Goal: Find specific page/section: Find specific page/section

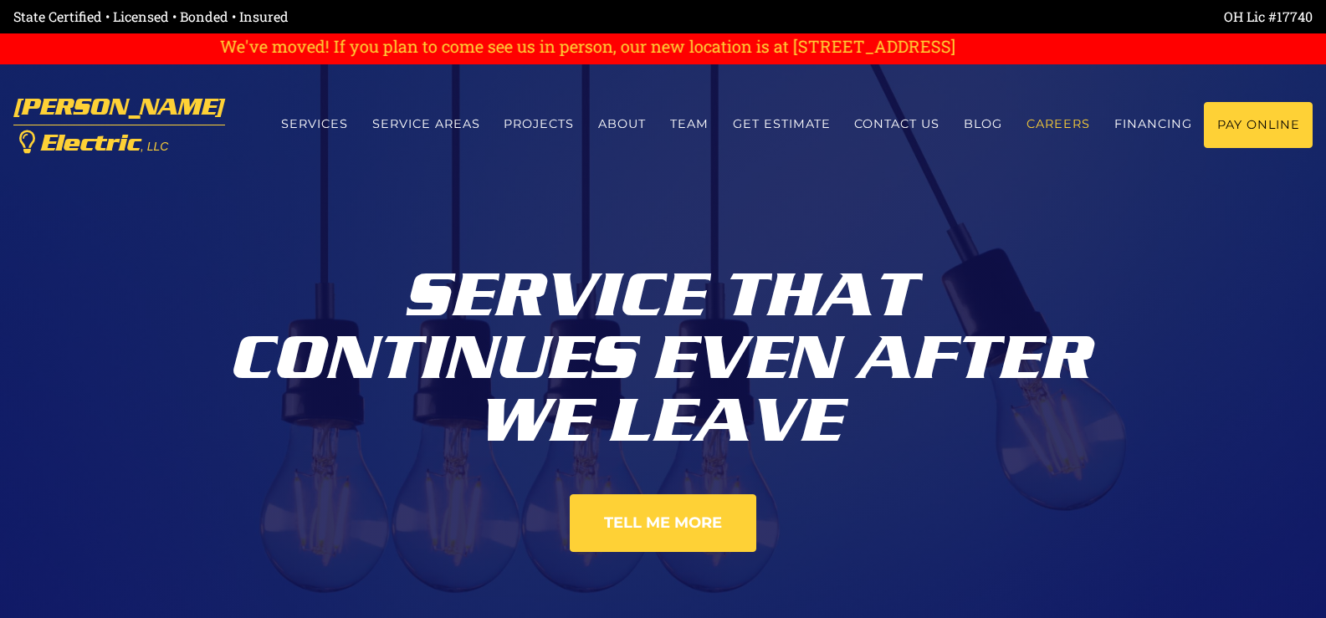
click at [1062, 125] on link "Careers" at bounding box center [1059, 124] width 88 height 44
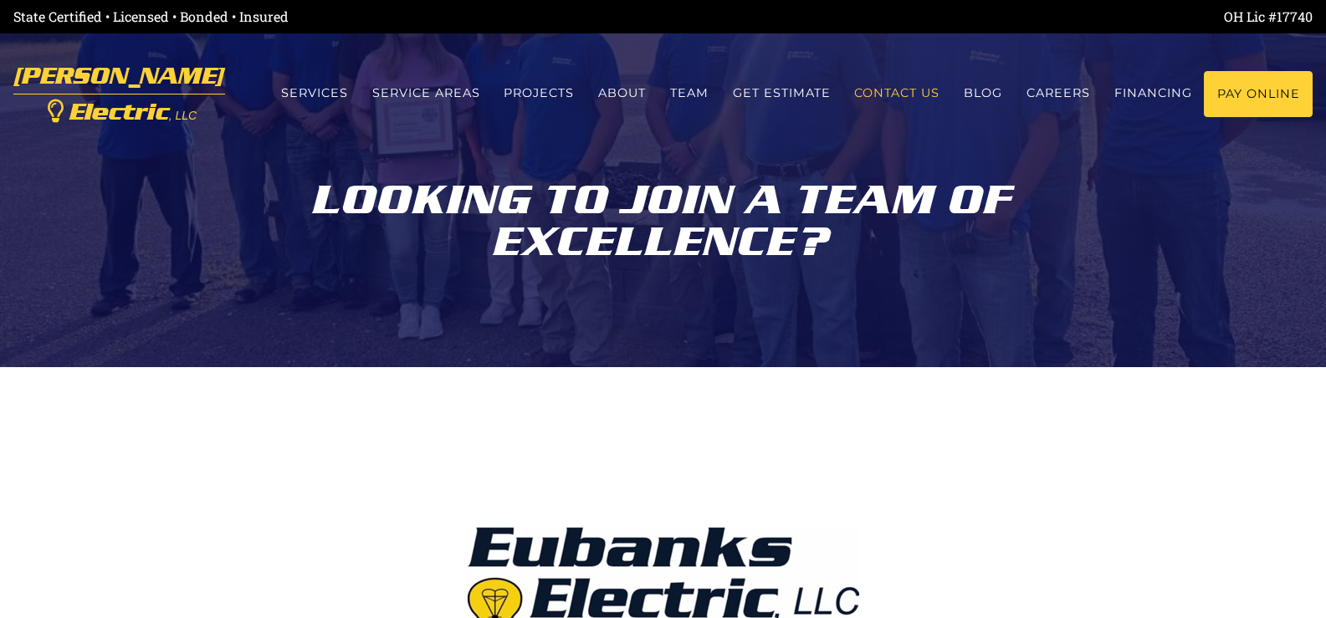
click at [898, 97] on link "Contact us" at bounding box center [897, 93] width 110 height 44
